Goal: Transaction & Acquisition: Purchase product/service

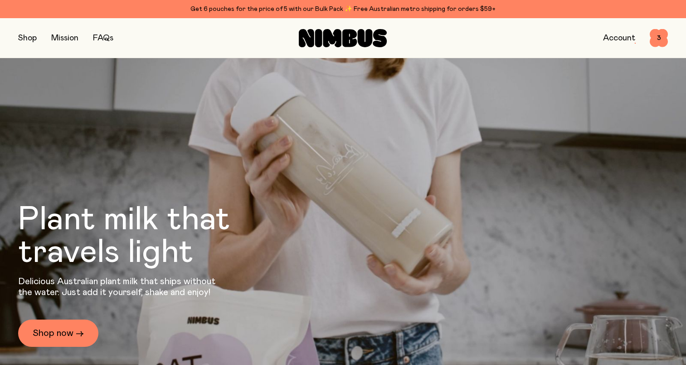
click at [24, 40] on button "button" at bounding box center [27, 38] width 19 height 13
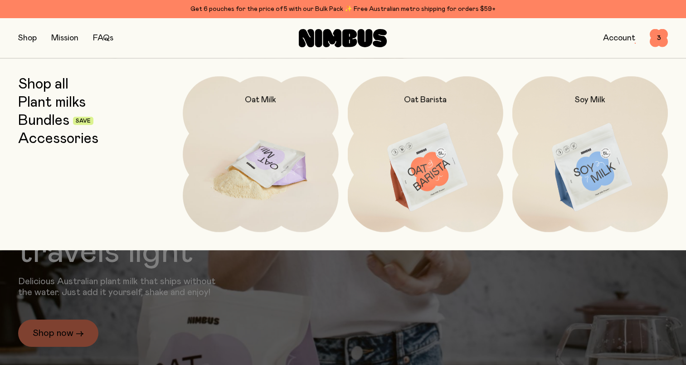
drag, startPoint x: 279, startPoint y: 181, endPoint x: 272, endPoint y: 179, distance: 7.5
click at [279, 181] on img at bounding box center [261, 167] width 156 height 183
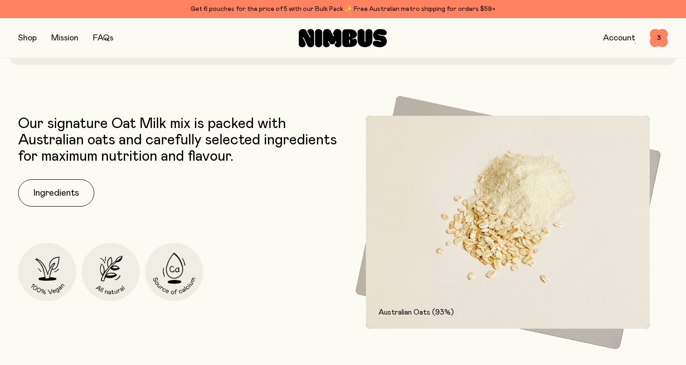
scroll to position [408, 0]
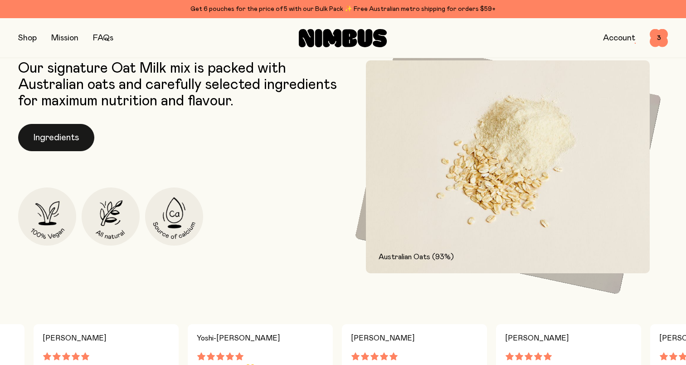
click at [56, 145] on button "Ingredients" at bounding box center [56, 137] width 76 height 27
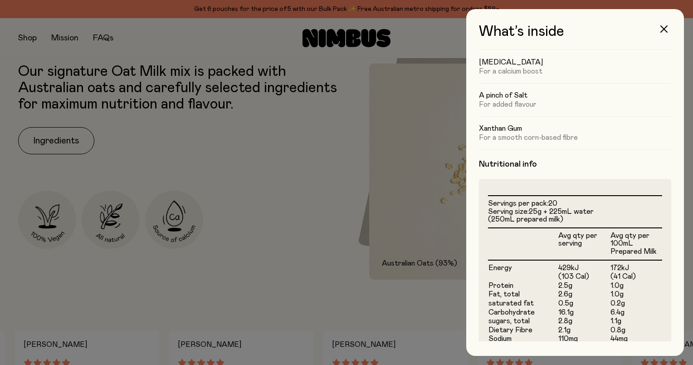
scroll to position [0, 0]
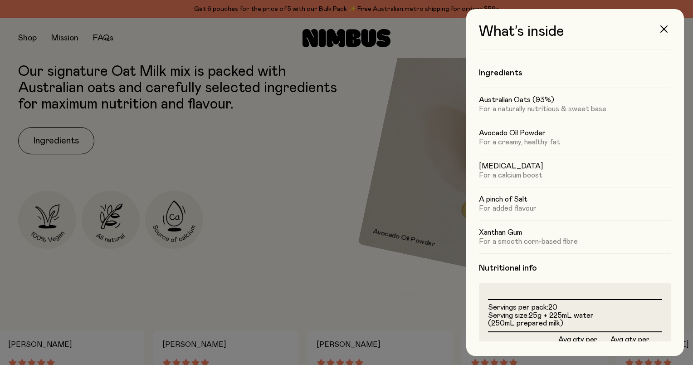
click at [253, 258] on div at bounding box center [346, 182] width 693 height 365
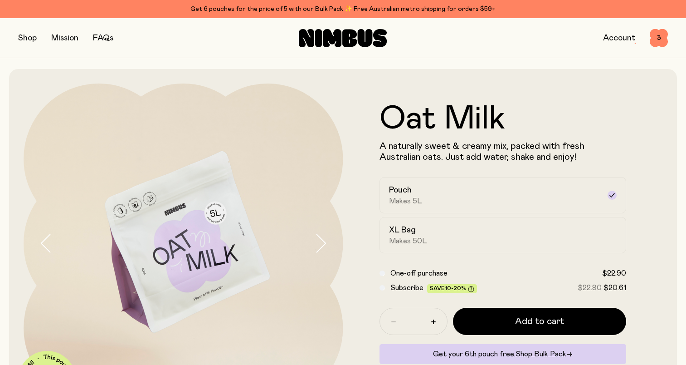
click at [321, 245] on icon "button" at bounding box center [320, 243] width 13 height 19
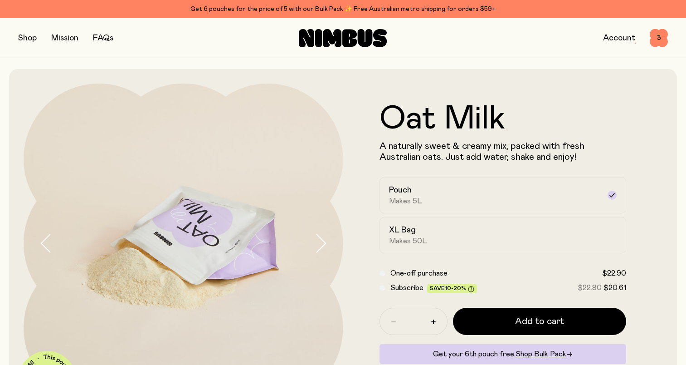
click at [318, 243] on icon "button" at bounding box center [320, 243] width 13 height 19
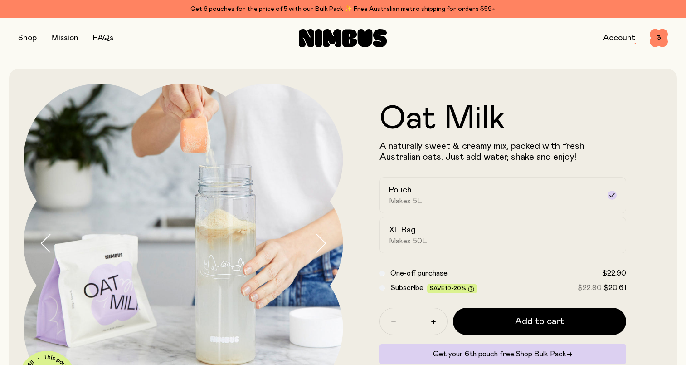
click at [44, 242] on icon "button" at bounding box center [46, 243] width 13 height 19
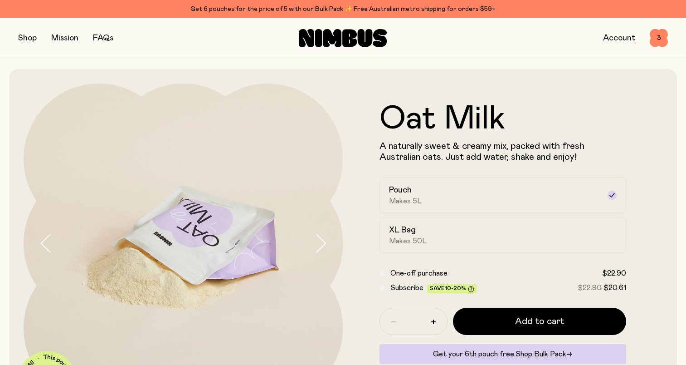
click at [324, 239] on icon "button" at bounding box center [320, 243] width 13 height 19
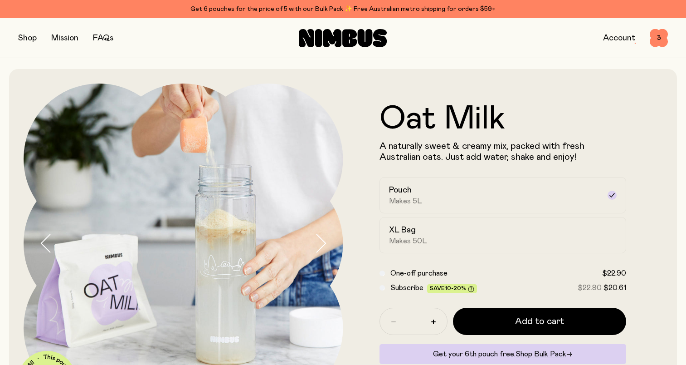
click at [323, 239] on icon "button" at bounding box center [320, 243] width 13 height 19
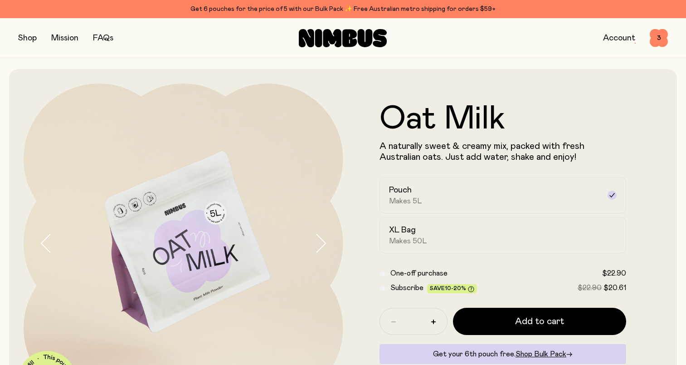
click at [323, 239] on icon "button" at bounding box center [320, 243] width 13 height 19
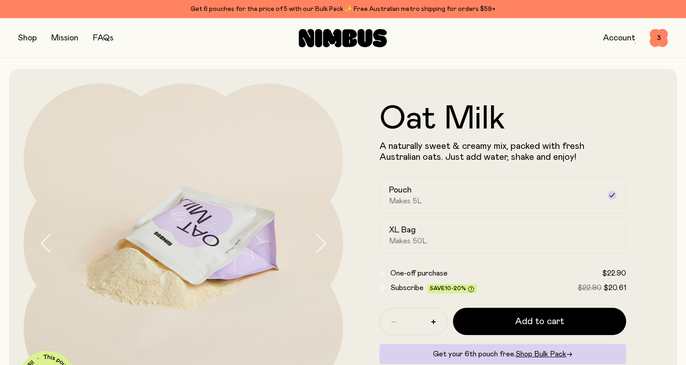
click at [323, 239] on icon "button" at bounding box center [320, 243] width 13 height 19
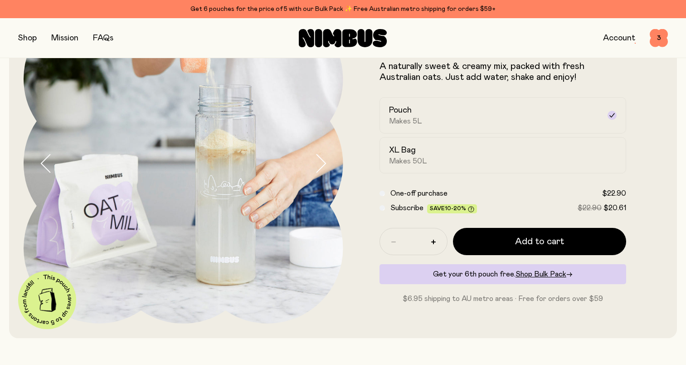
scroll to position [91, 0]
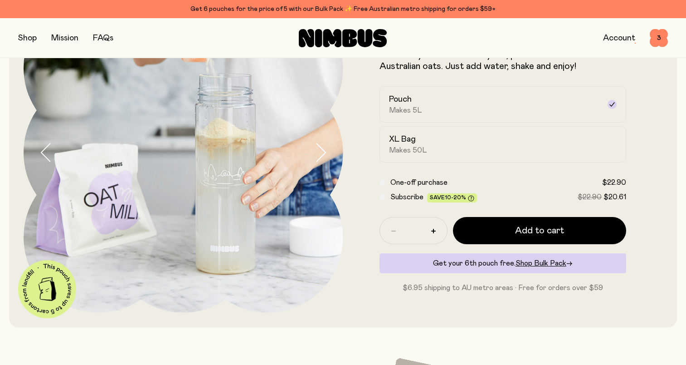
drag, startPoint x: 533, startPoint y: 263, endPoint x: 502, endPoint y: 263, distance: 30.8
click at [533, 263] on span "Shop Bulk Pack" at bounding box center [541, 262] width 51 height 7
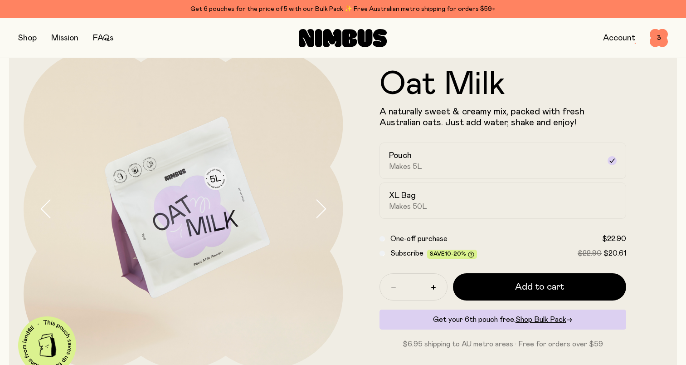
scroll to position [45, 0]
